Goal: Information Seeking & Learning: Learn about a topic

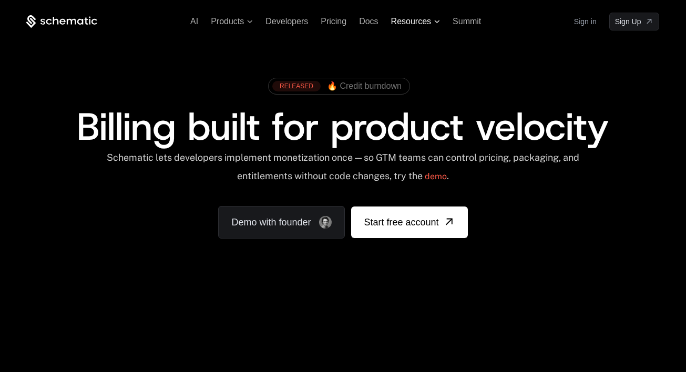
click at [417, 22] on span "Resources" at bounding box center [411, 21] width 40 height 9
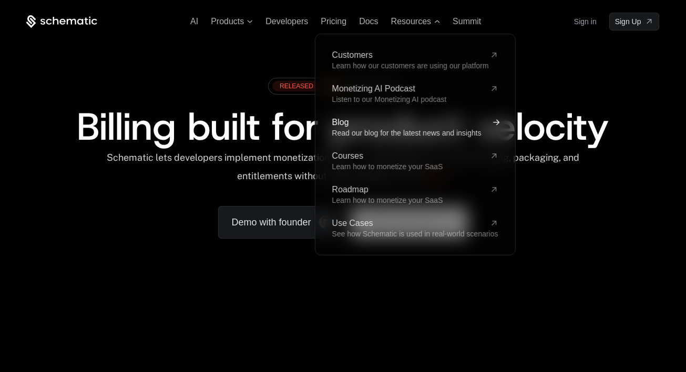
click at [366, 121] on span "Blog" at bounding box center [407, 122] width 153 height 8
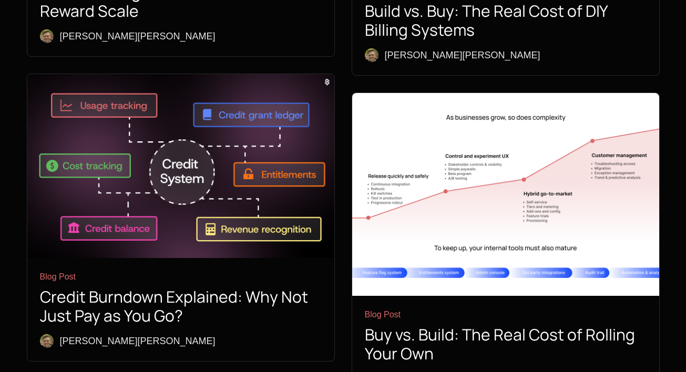
scroll to position [1323, 0]
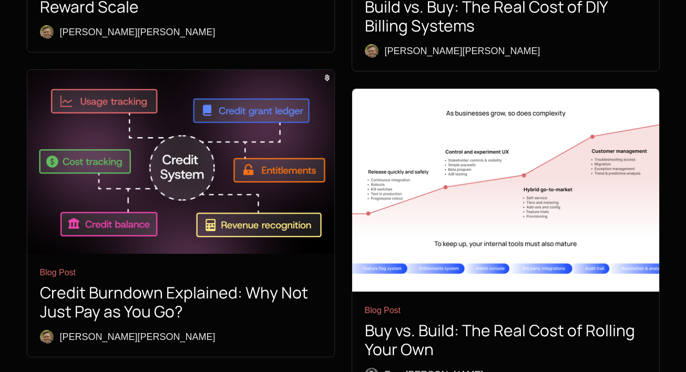
click at [271, 283] on h1 "Credit Burndown Explained: Why Not Just Pay as You Go?" at bounding box center [181, 302] width 282 height 38
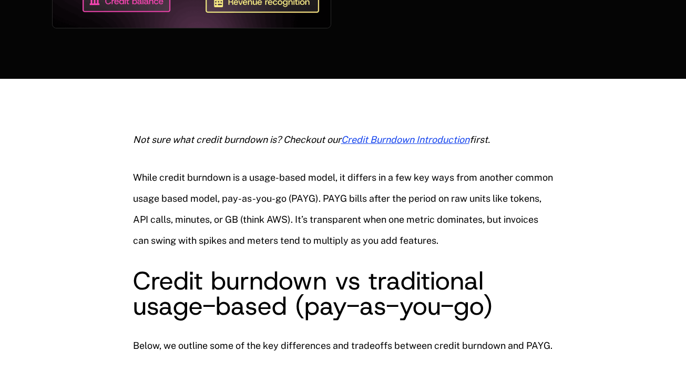
scroll to position [300, 0]
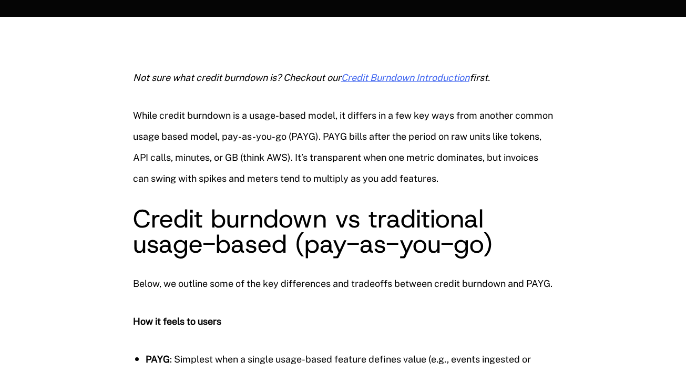
click at [423, 81] on span "Credit Burndown Introduction" at bounding box center [405, 77] width 128 height 11
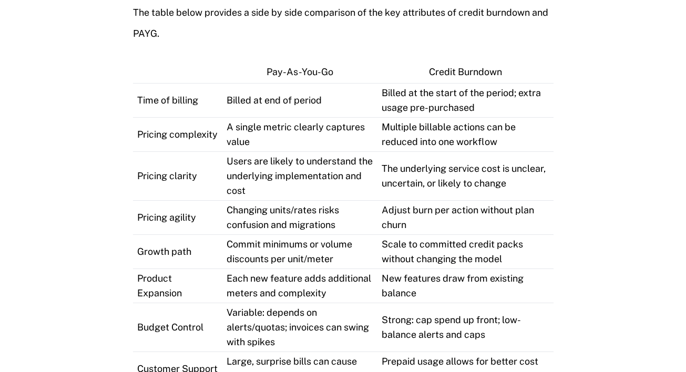
scroll to position [1030, 0]
click at [428, 190] on p "The underlying service cost is unclear, uncertain, or likely to change" at bounding box center [465, 175] width 168 height 29
drag, startPoint x: 428, startPoint y: 190, endPoint x: 416, endPoint y: 194, distance: 12.1
click at [416, 190] on p "The underlying service cost is unclear, uncertain, or likely to change" at bounding box center [465, 175] width 168 height 29
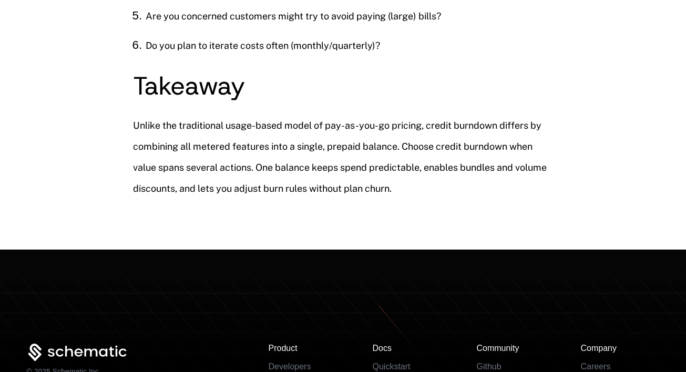
scroll to position [2444, 0]
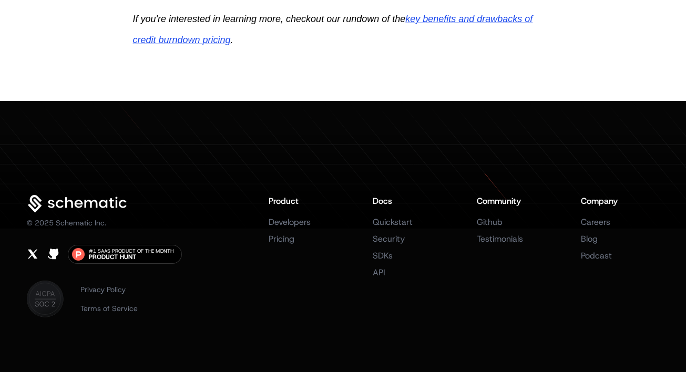
scroll to position [1807, 0]
